Goal: Navigation & Orientation: Find specific page/section

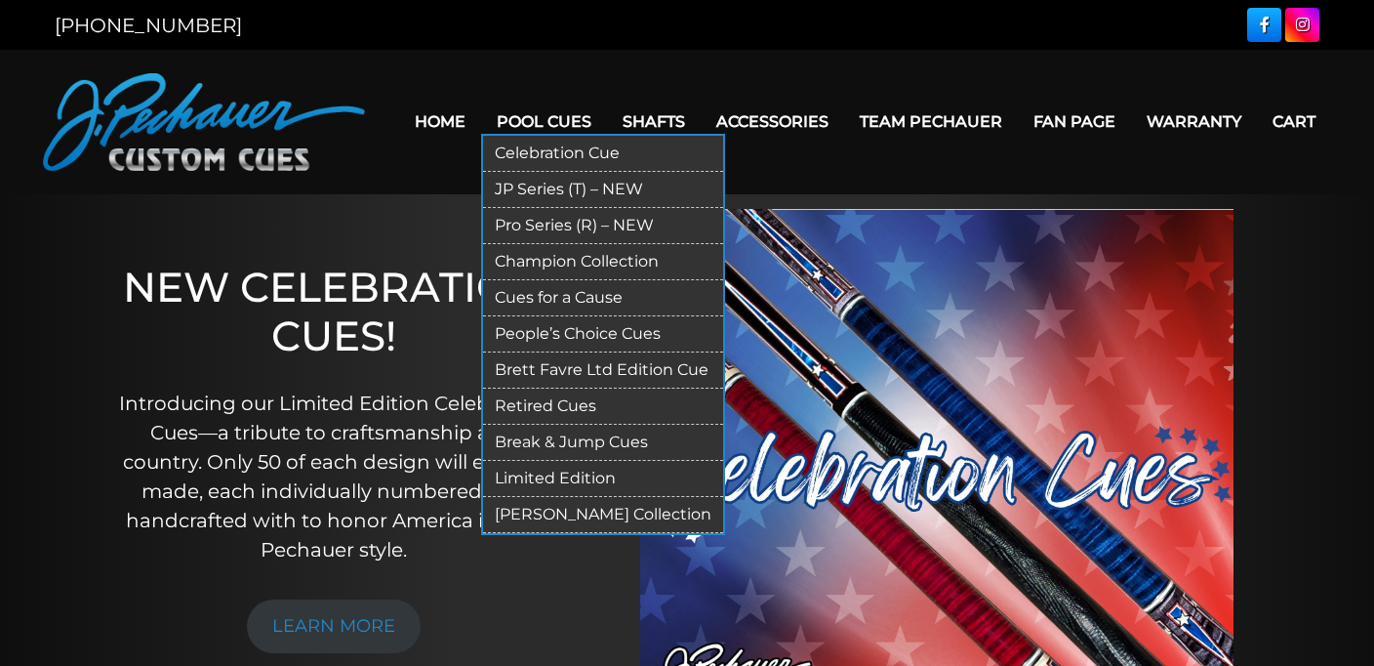
click at [567, 410] on link "Retired Cues" at bounding box center [603, 406] width 240 height 36
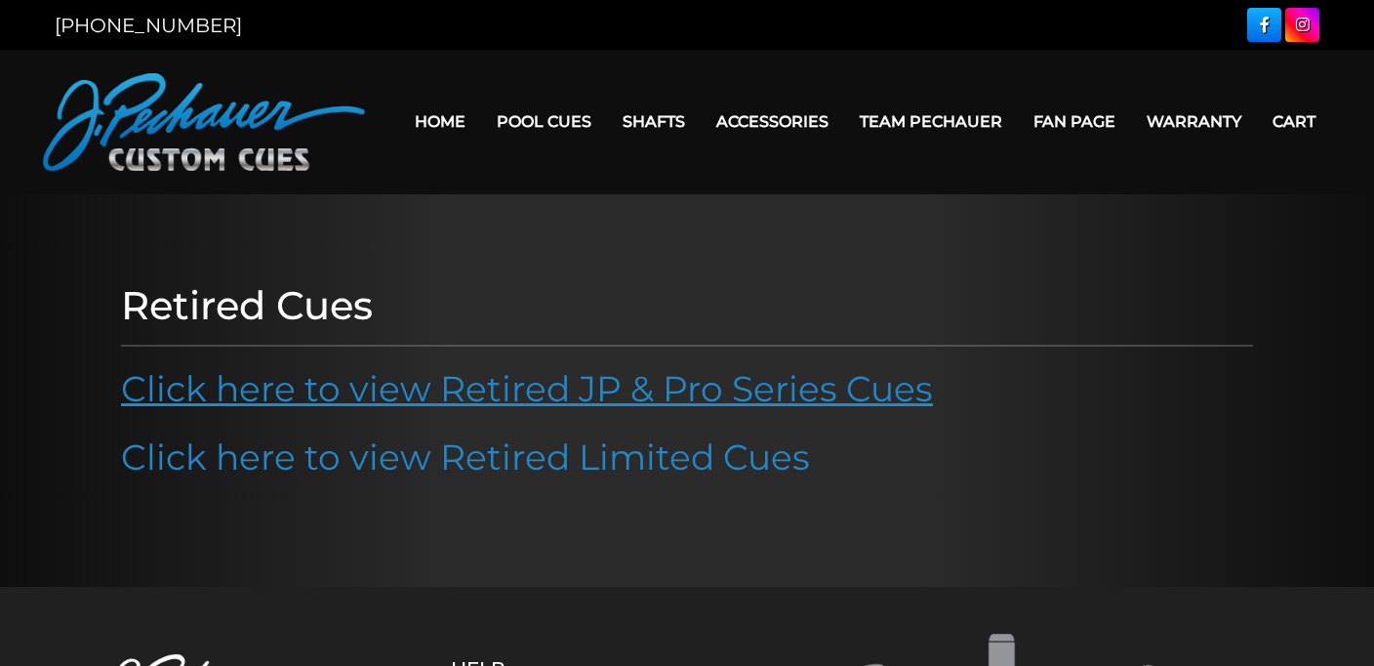
click at [628, 383] on link "Click here to view Retired JP & Pro Series Cues" at bounding box center [527, 388] width 812 height 43
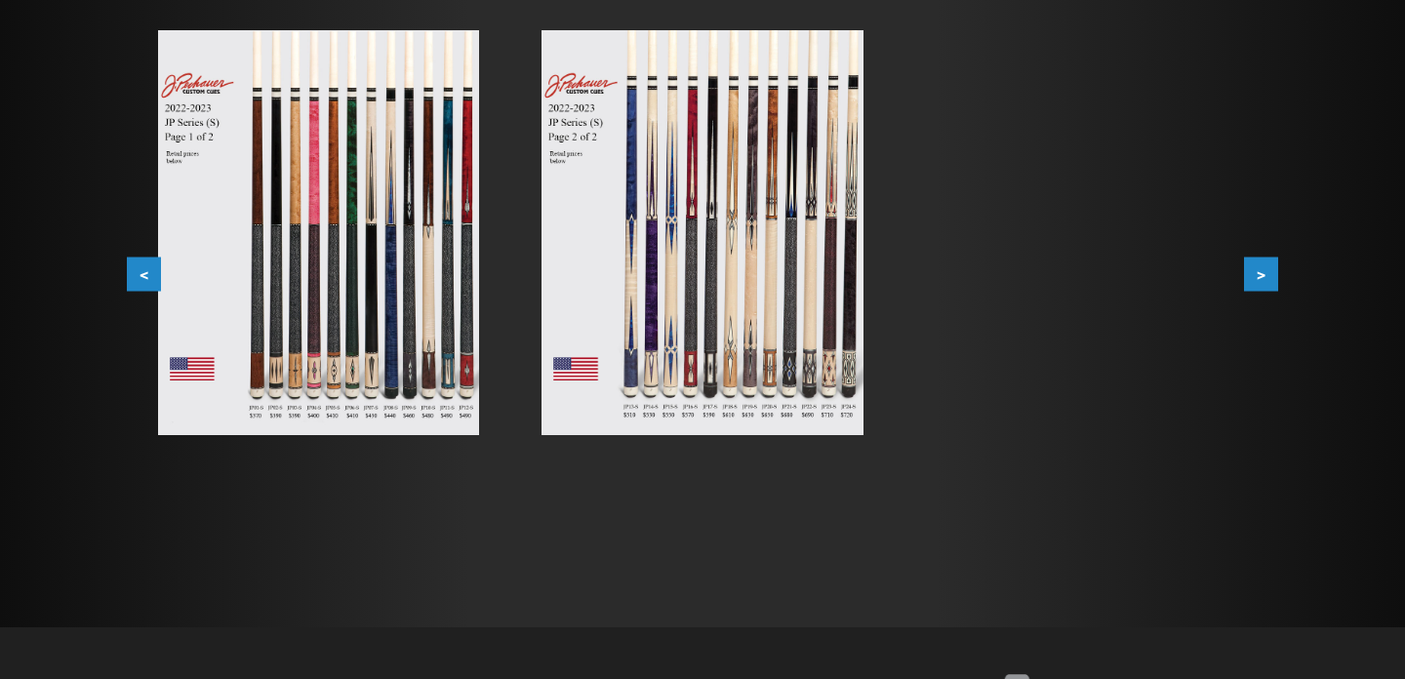
scroll to position [186, 0]
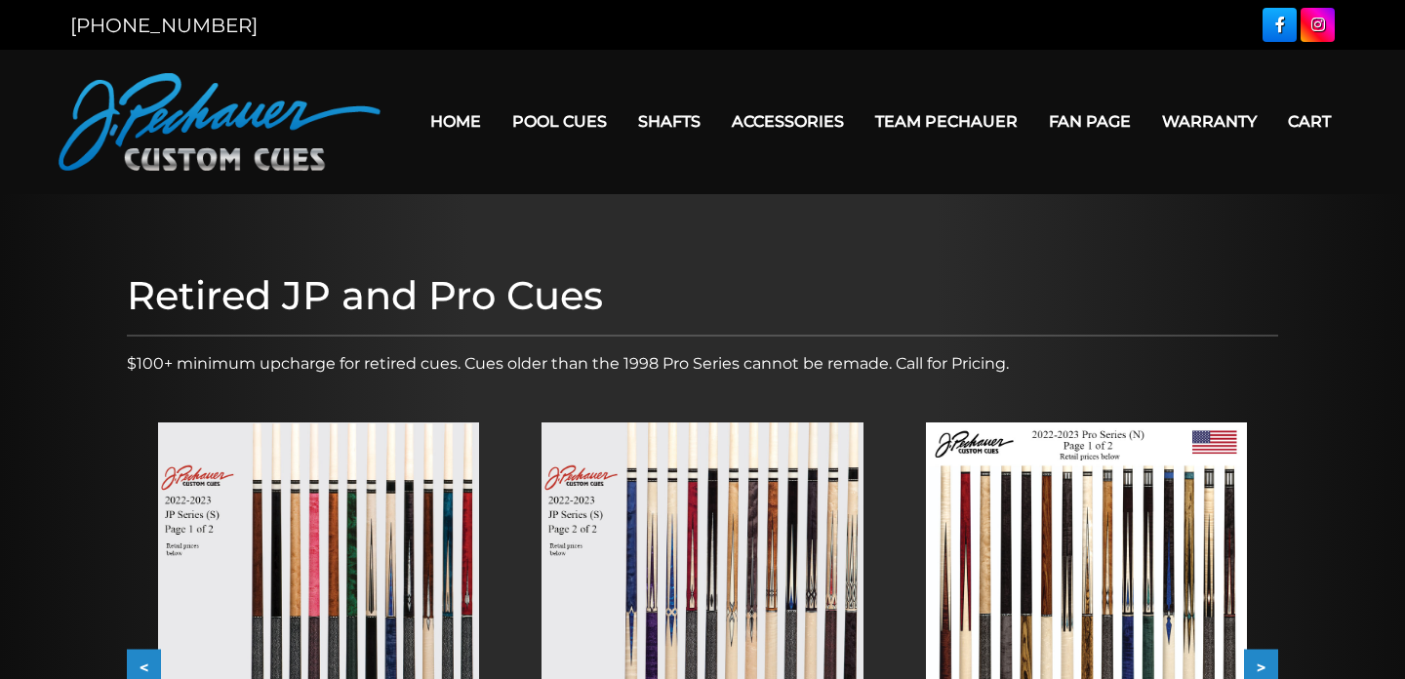
scroll to position [186, 0]
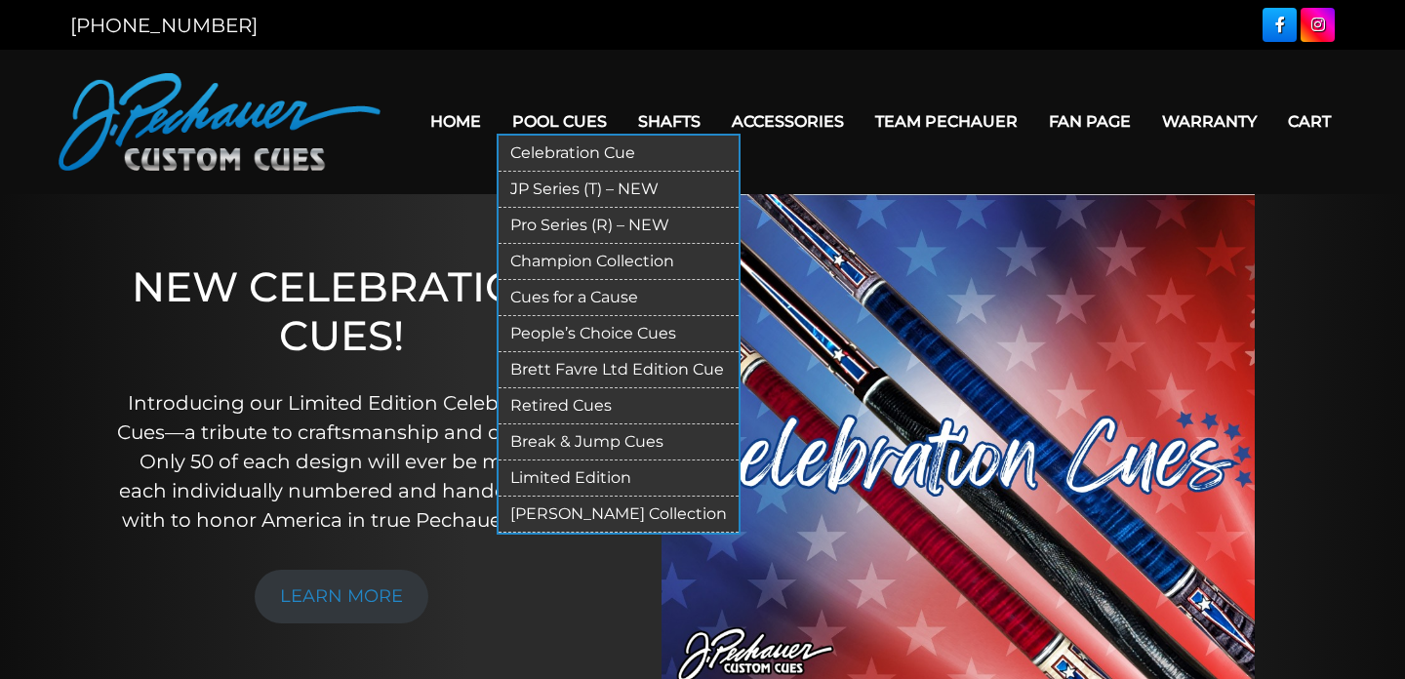
click at [546, 474] on link "Limited Edition" at bounding box center [619, 479] width 240 height 36
